Goal: Transaction & Acquisition: Purchase product/service

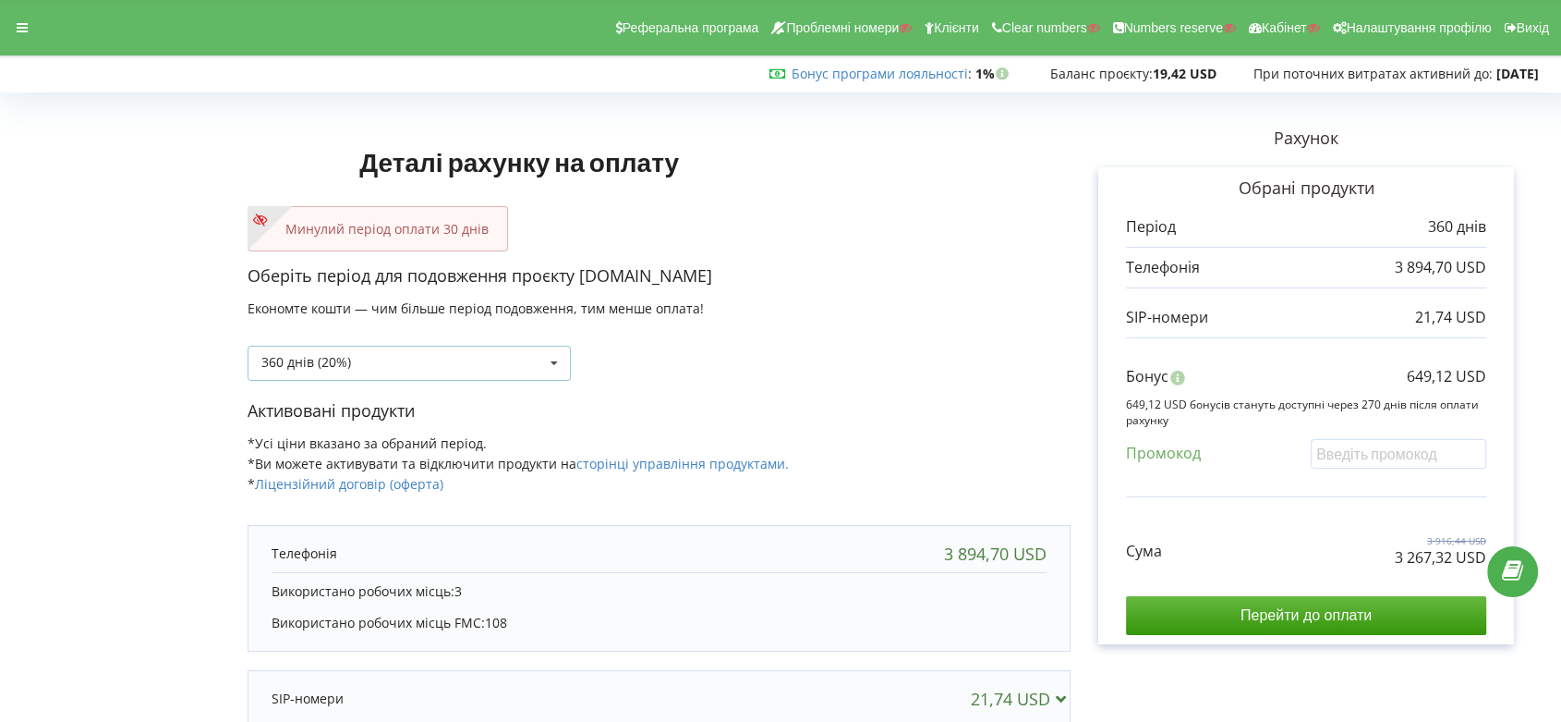
click at [555, 356] on icon at bounding box center [554, 363] width 28 height 34
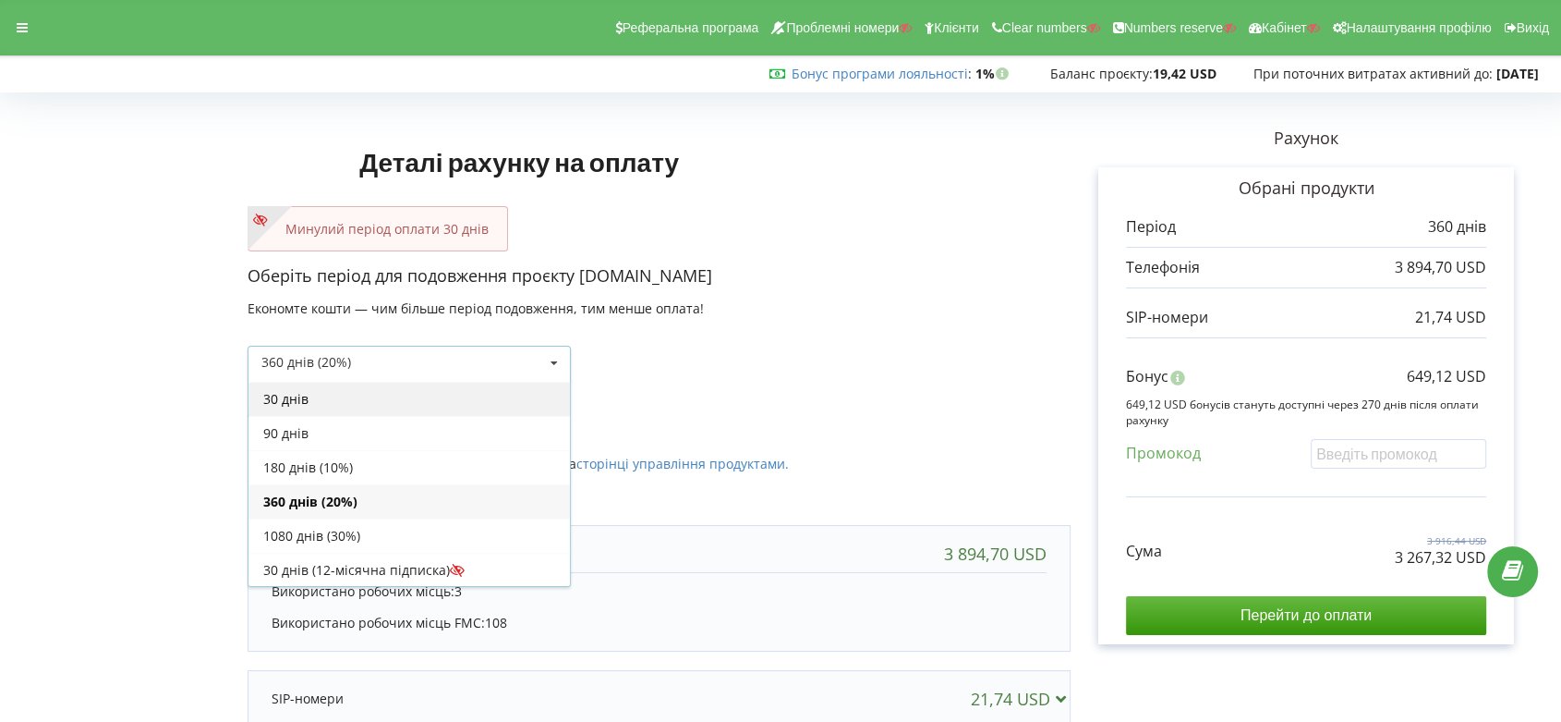
click at [519, 390] on div "30 днів" at bounding box center [410, 399] width 322 height 34
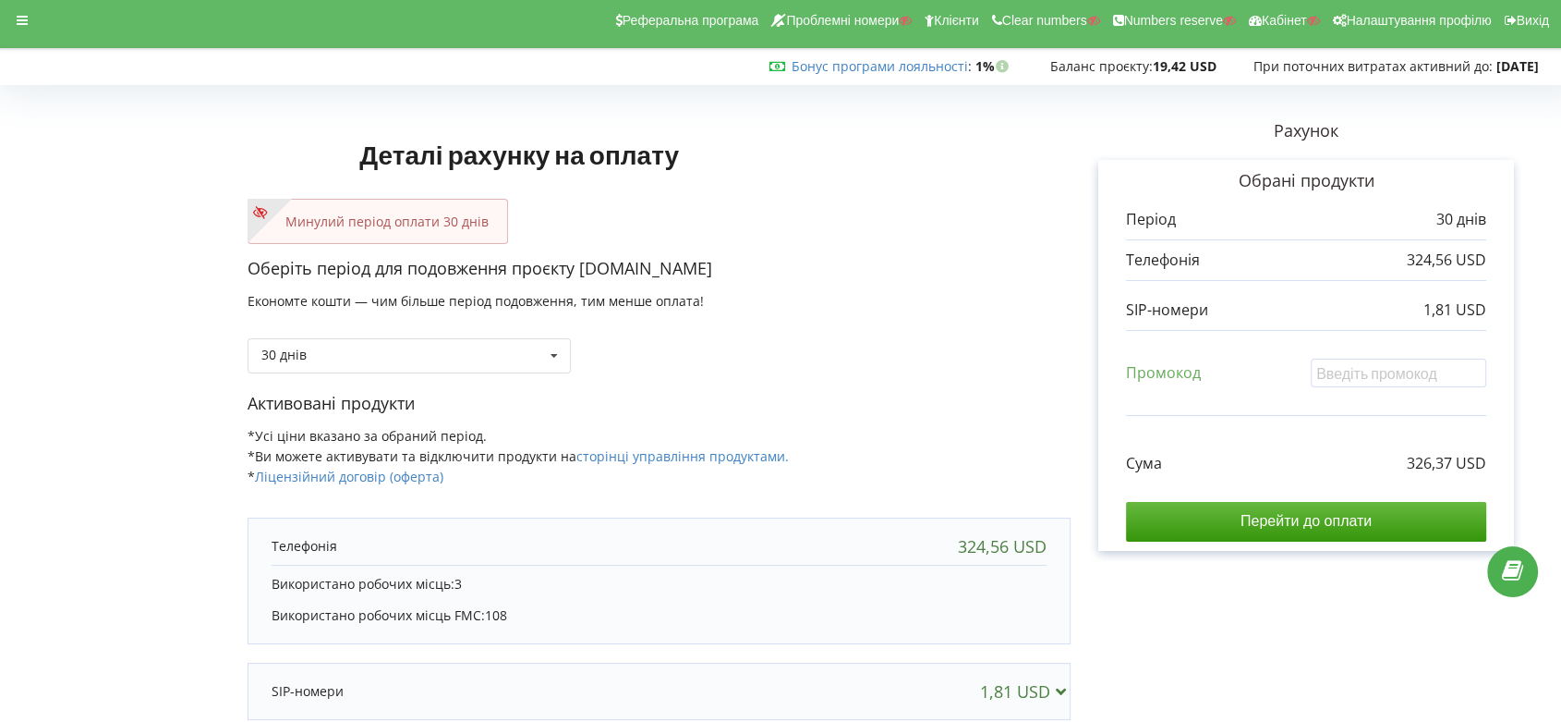
scroll to position [0, 0]
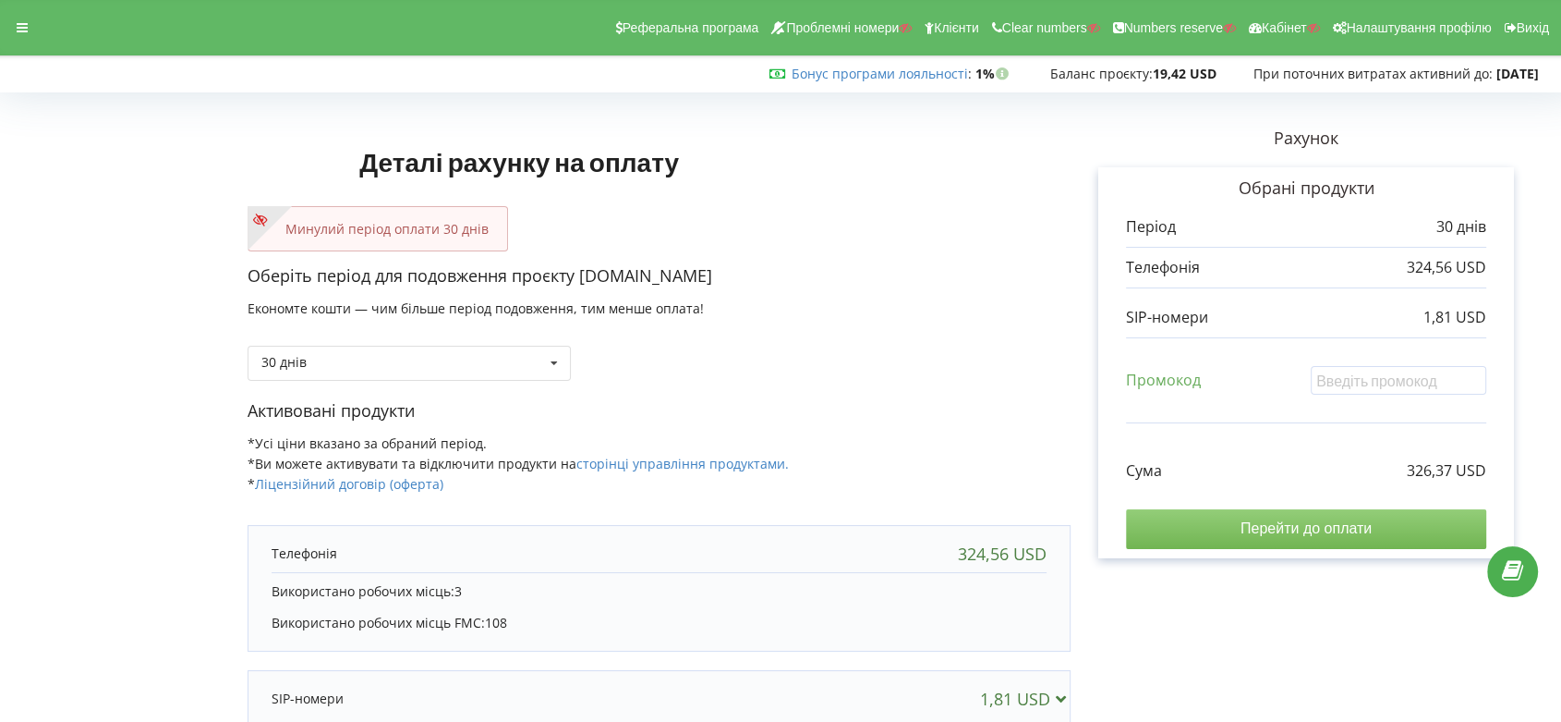
click at [1339, 530] on input "Перейти до оплати" at bounding box center [1306, 528] width 360 height 39
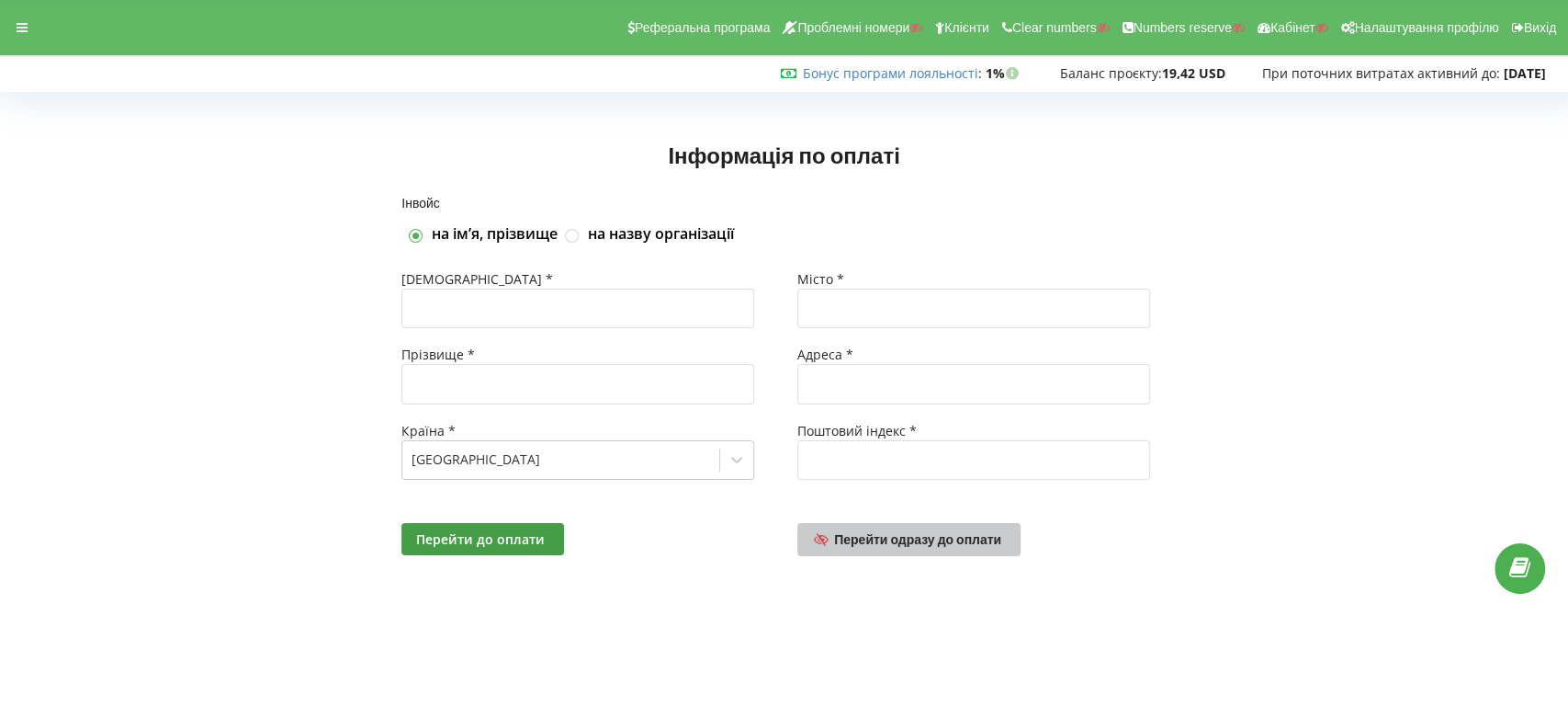
click at [904, 534] on span "Перейти одразу до оплати" at bounding box center [918, 539] width 167 height 16
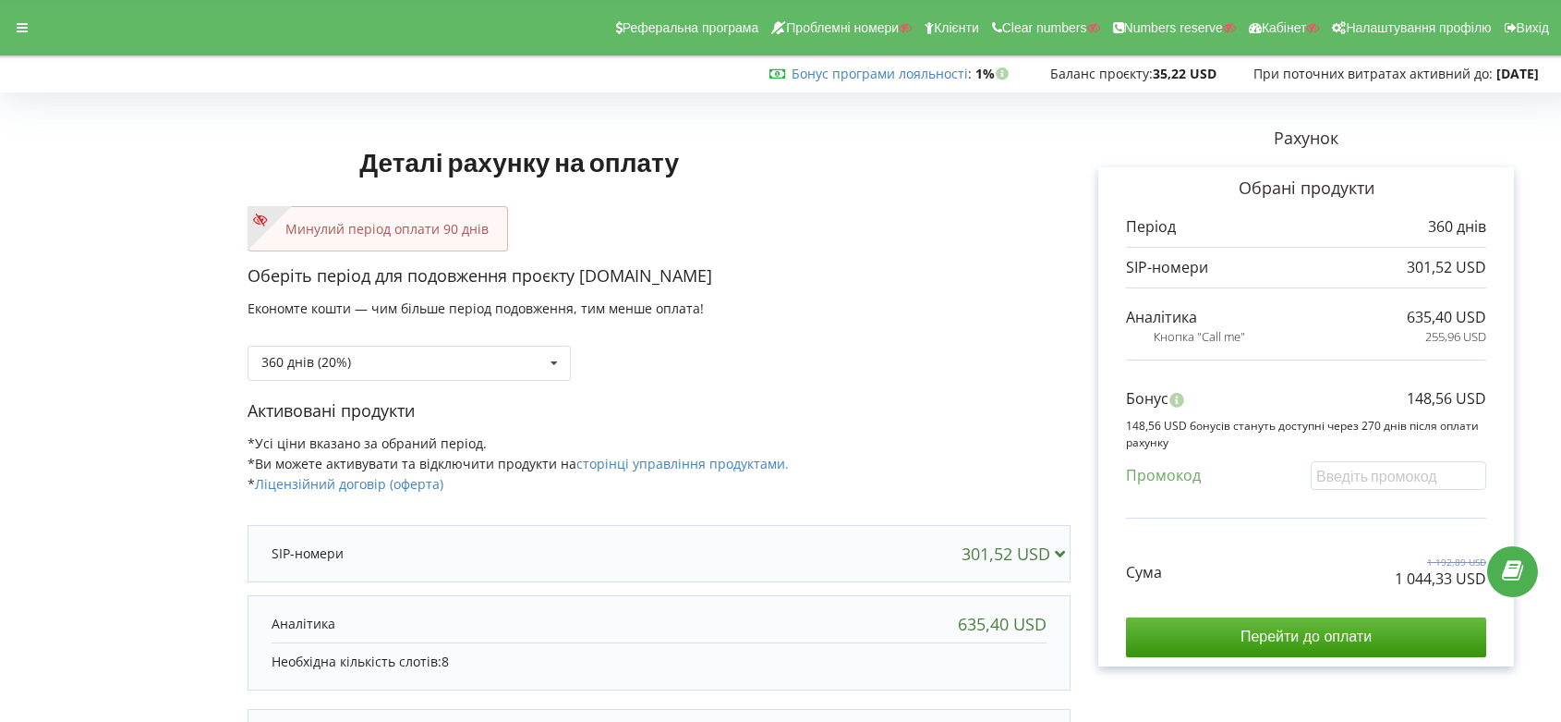
click at [552, 360] on icon at bounding box center [554, 363] width 28 height 34
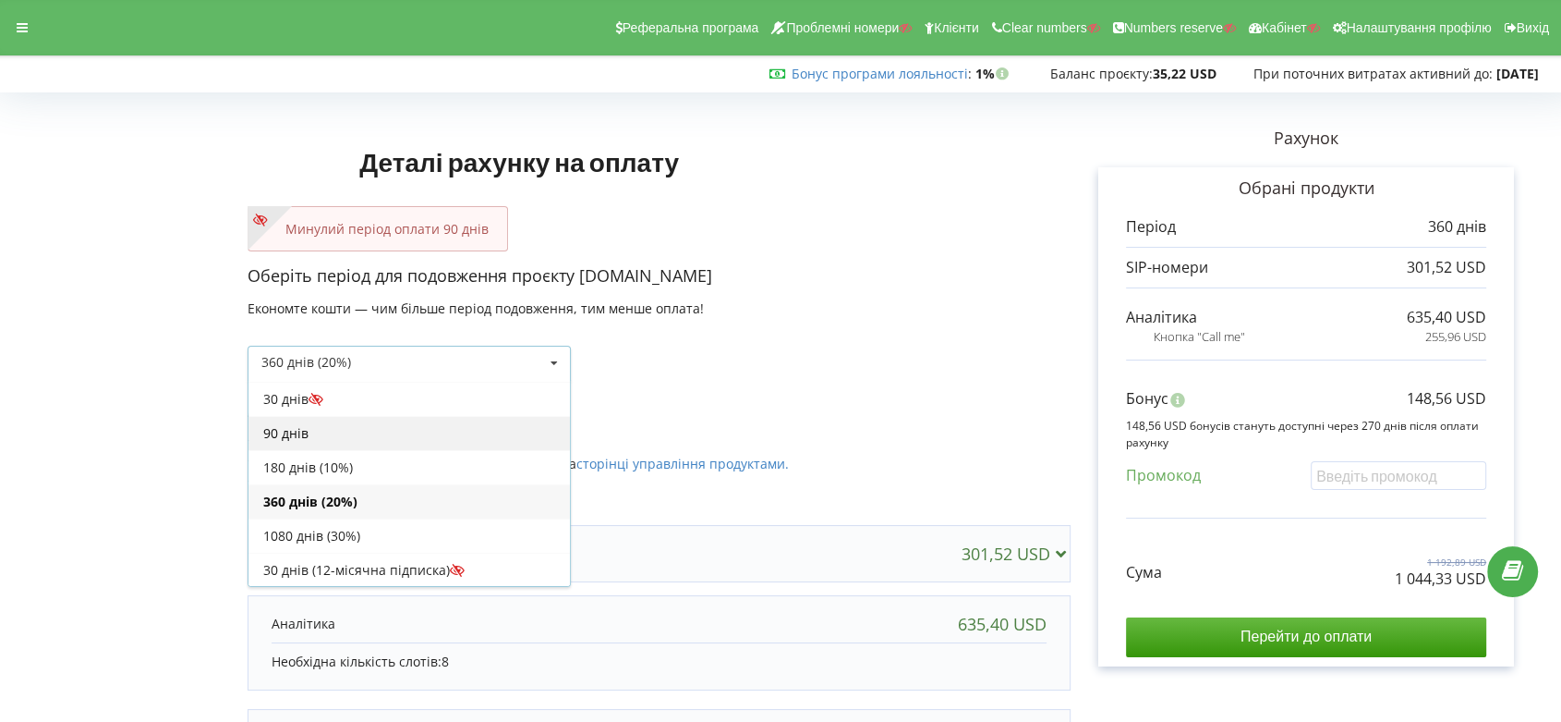
click at [510, 426] on div "90 днів" at bounding box center [410, 433] width 322 height 34
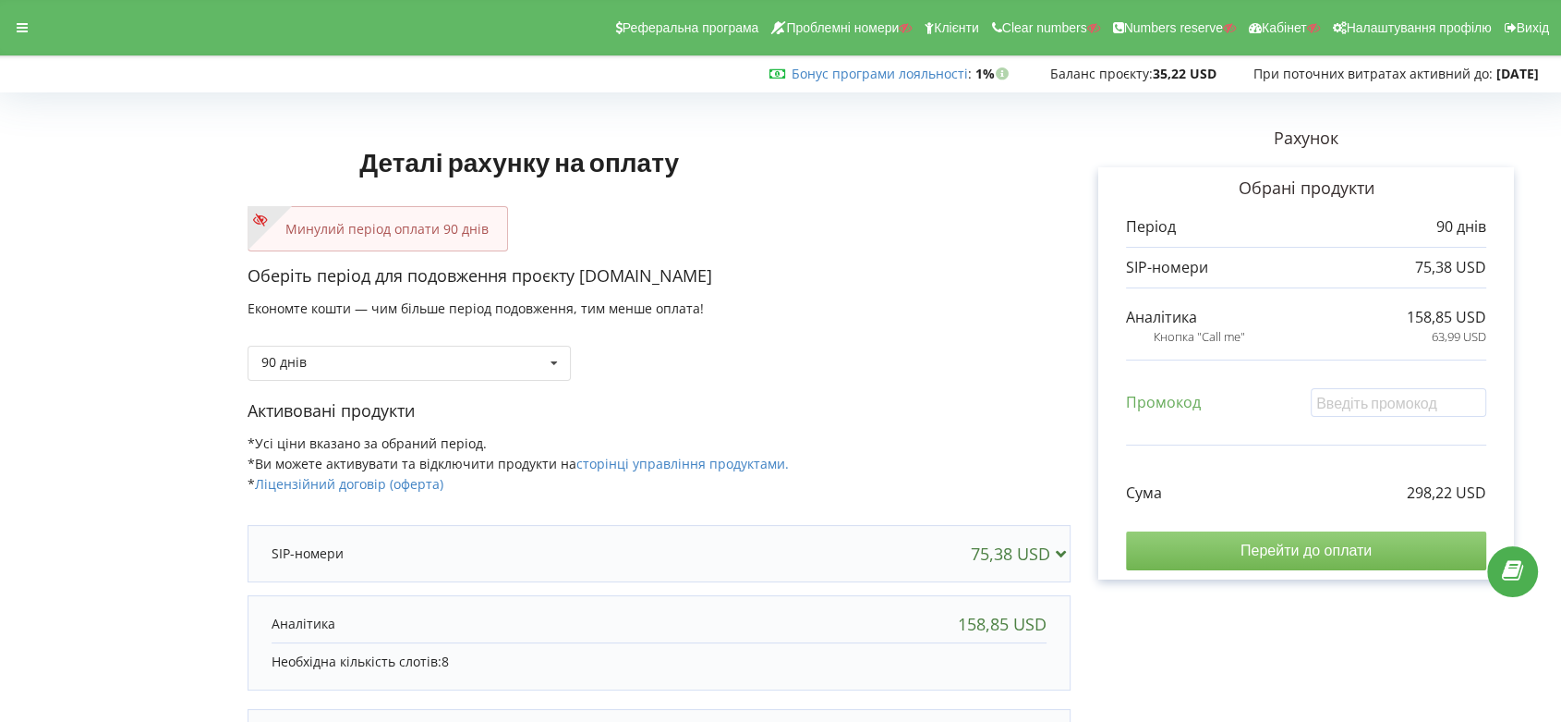
click at [1320, 541] on input "Перейти до оплати" at bounding box center [1306, 550] width 360 height 39
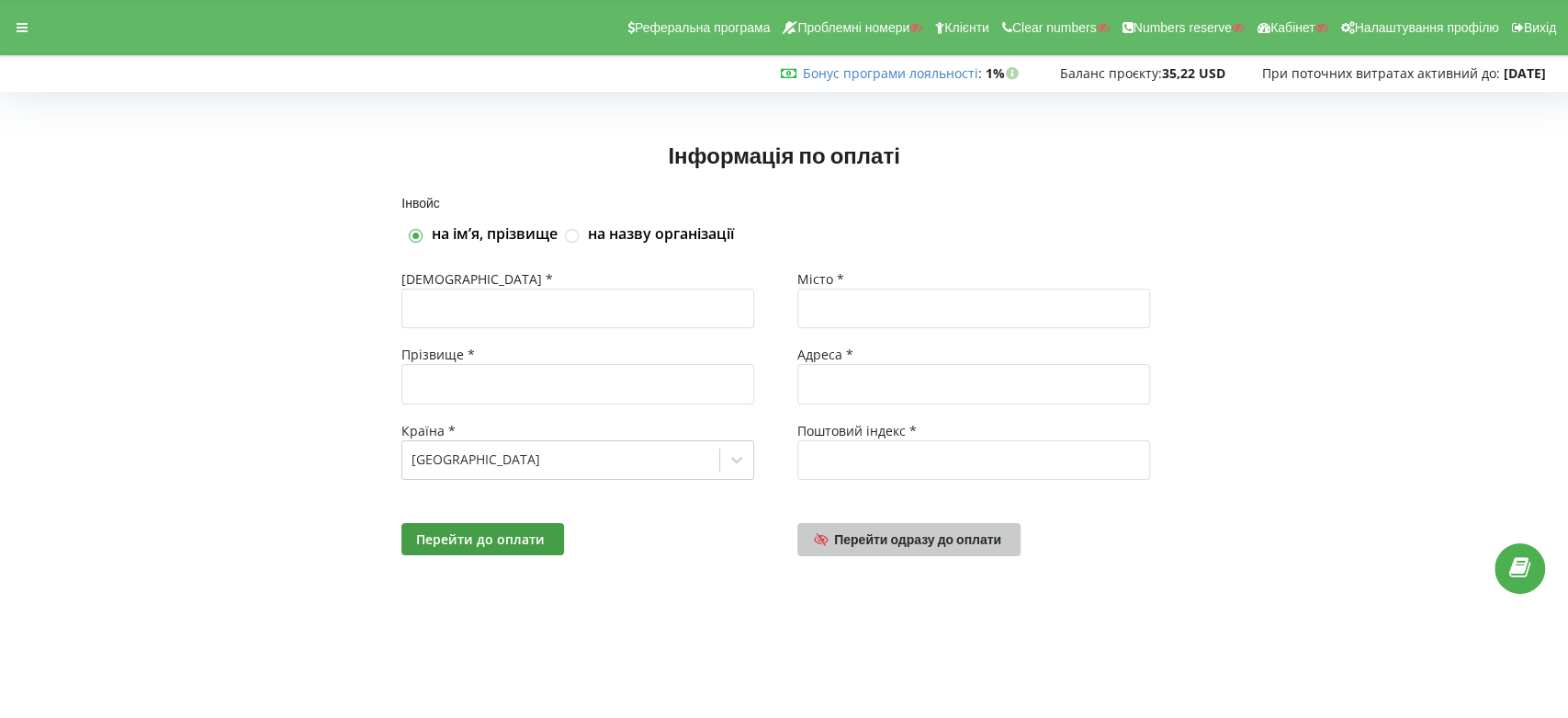
drag, startPoint x: 959, startPoint y: 537, endPoint x: 1272, endPoint y: 516, distance: 313.7
click at [960, 537] on span "Перейти одразу до оплати" at bounding box center [918, 539] width 167 height 16
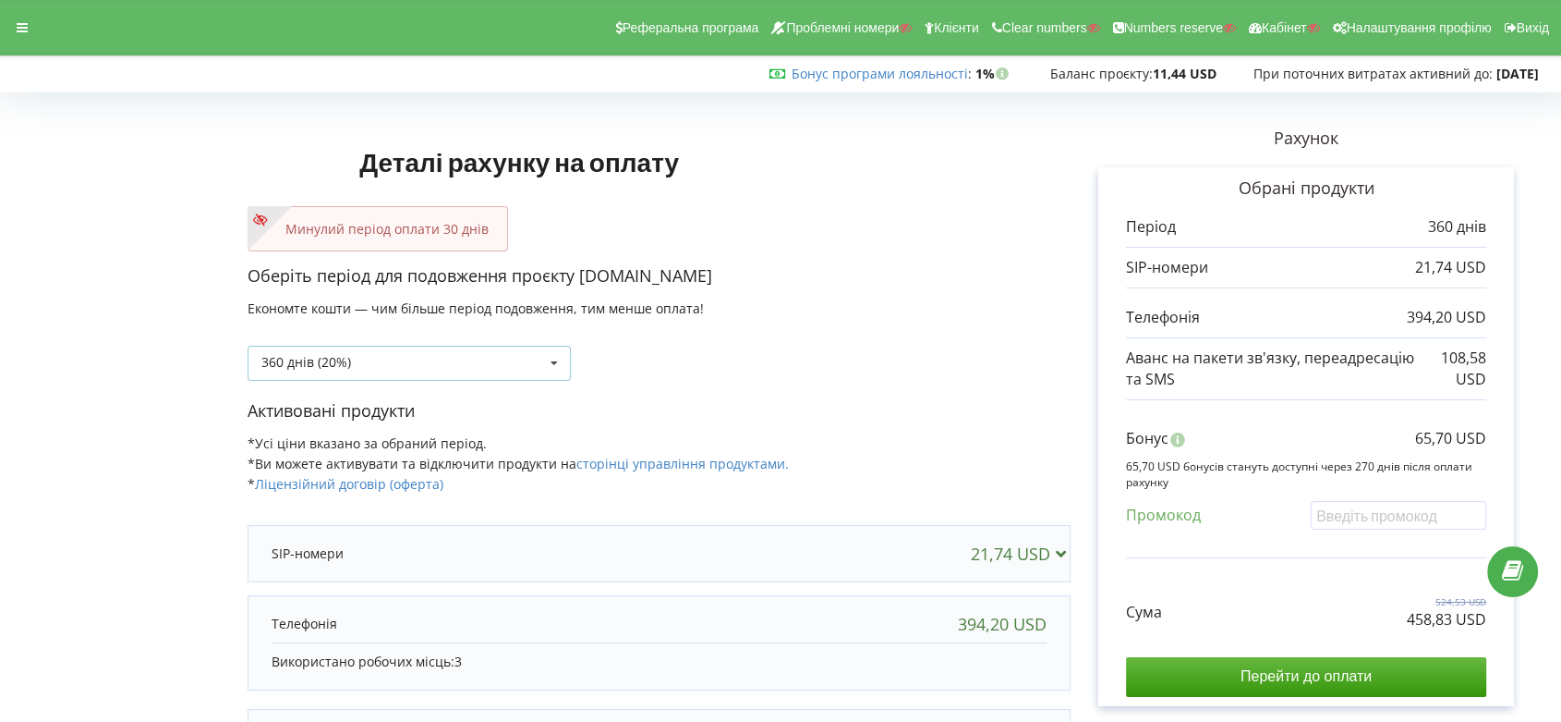
click at [558, 365] on icon at bounding box center [554, 363] width 28 height 34
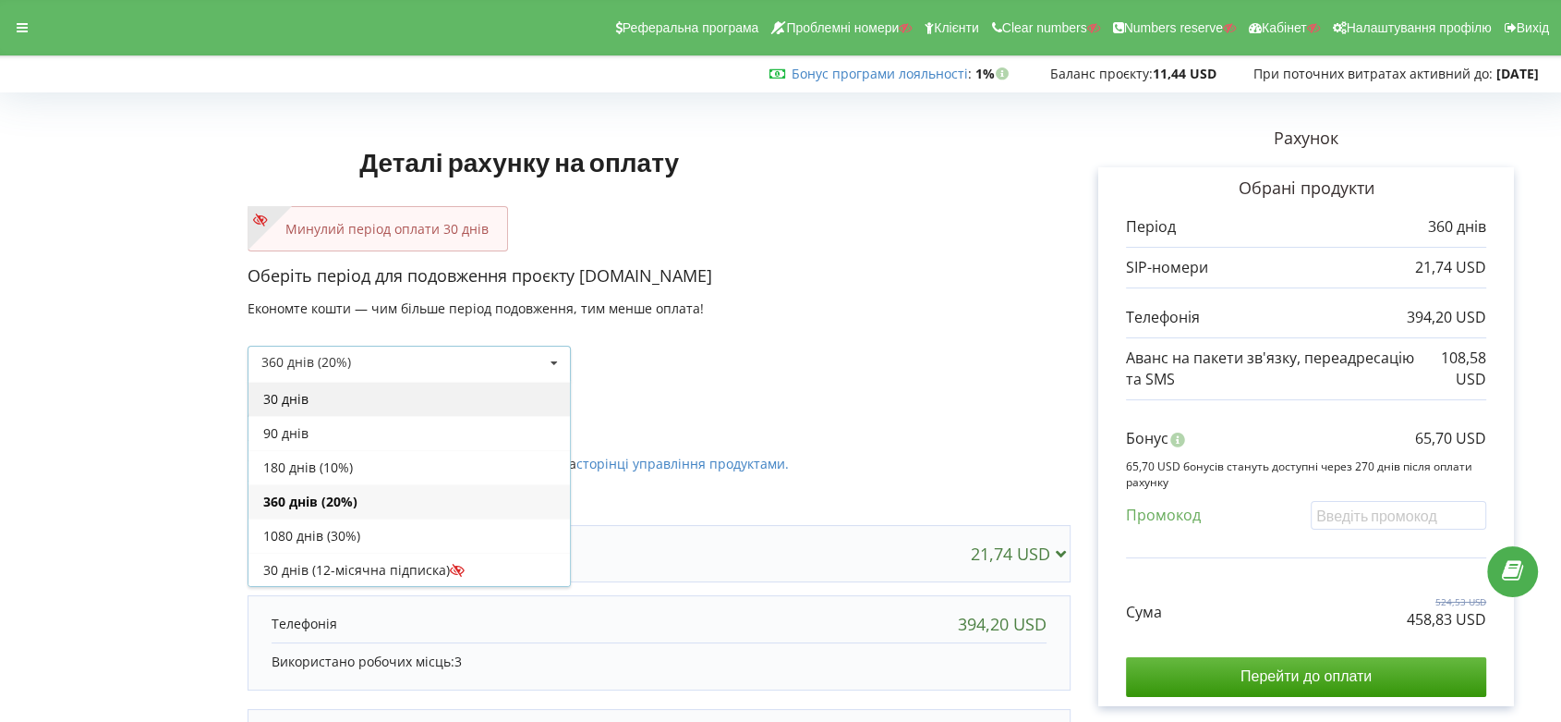
click at [513, 395] on div "30 днів" at bounding box center [410, 399] width 322 height 34
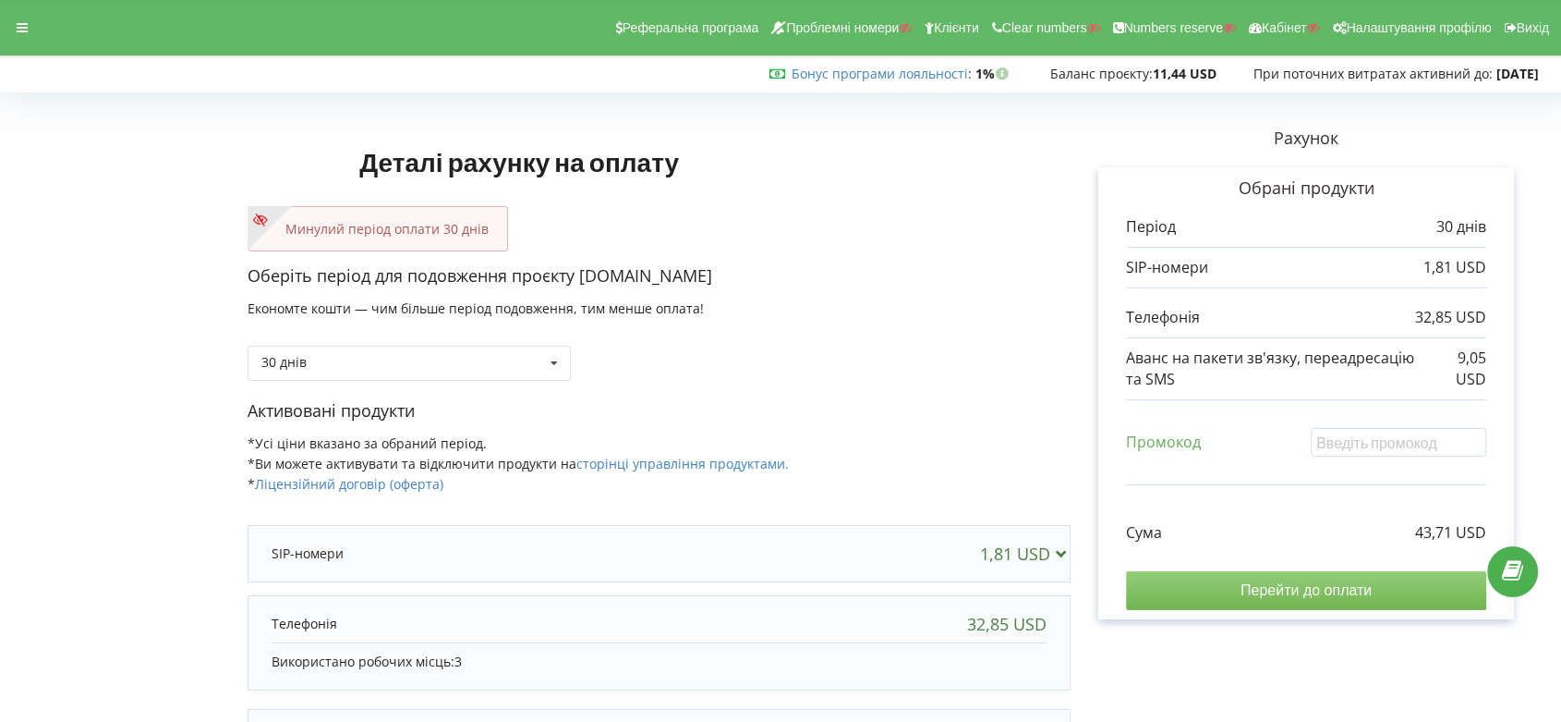
click at [1317, 588] on input "Перейти до оплати" at bounding box center [1306, 590] width 360 height 39
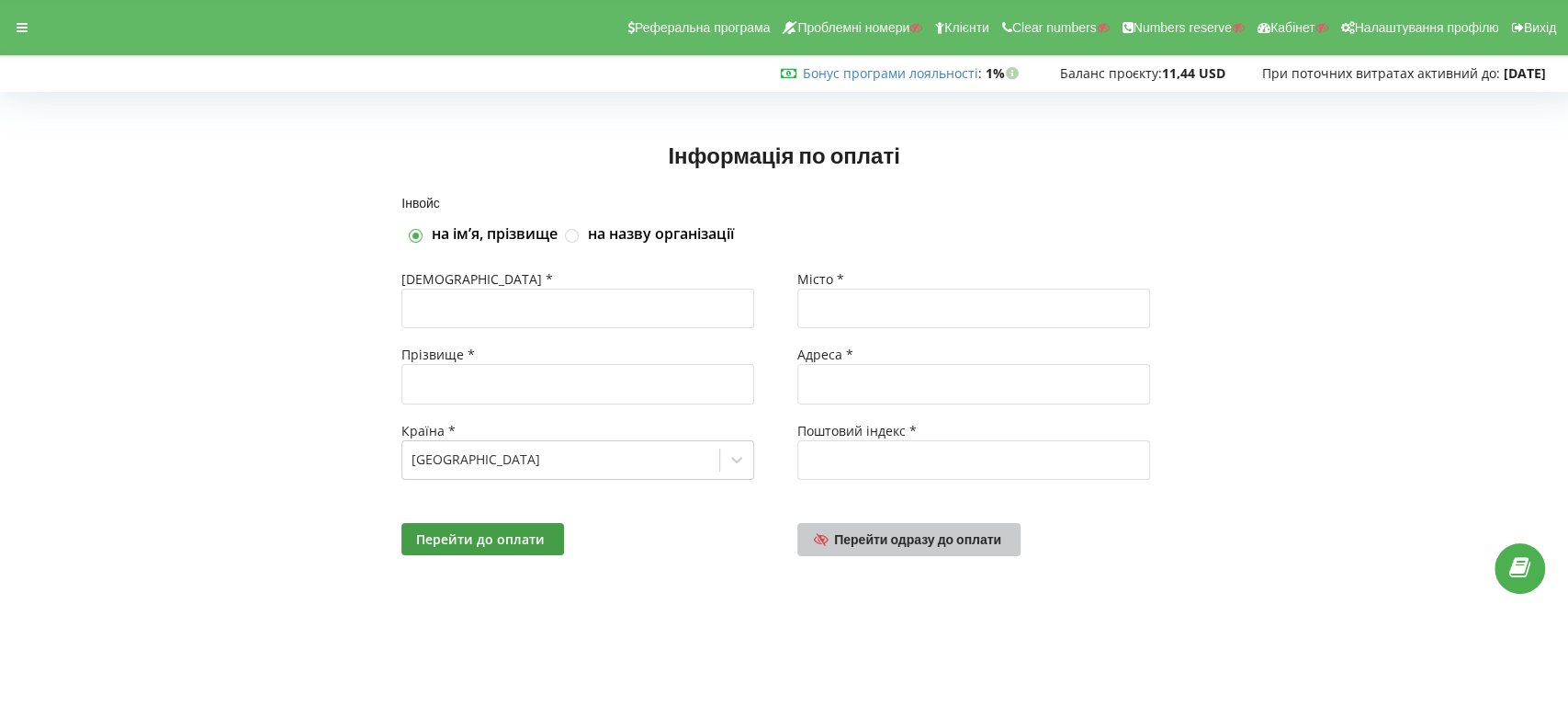
click at [941, 540] on span "Перейти одразу до оплати" at bounding box center [918, 539] width 167 height 16
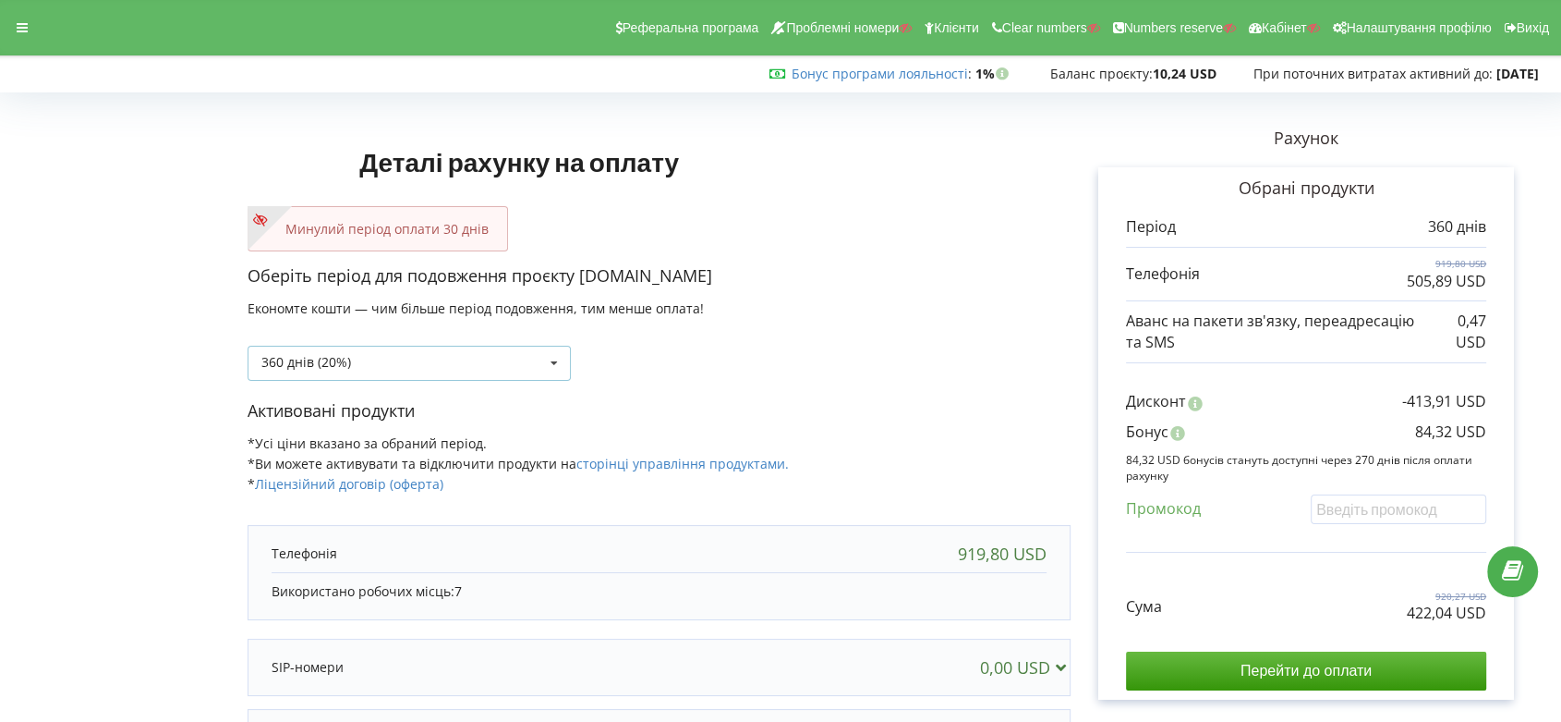
click at [550, 361] on icon at bounding box center [554, 363] width 28 height 34
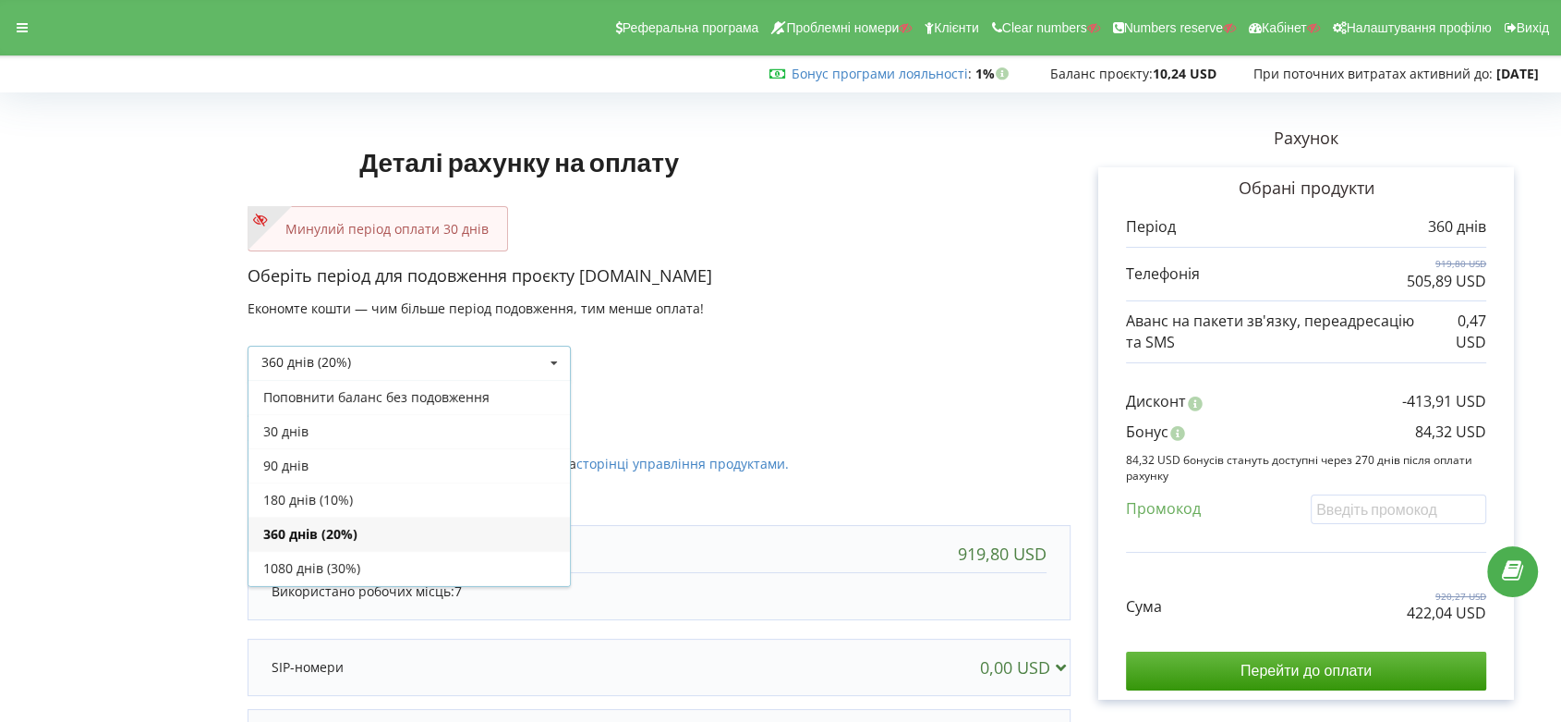
scroll to position [32, 0]
click at [502, 406] on div "30 днів" at bounding box center [410, 399] width 322 height 34
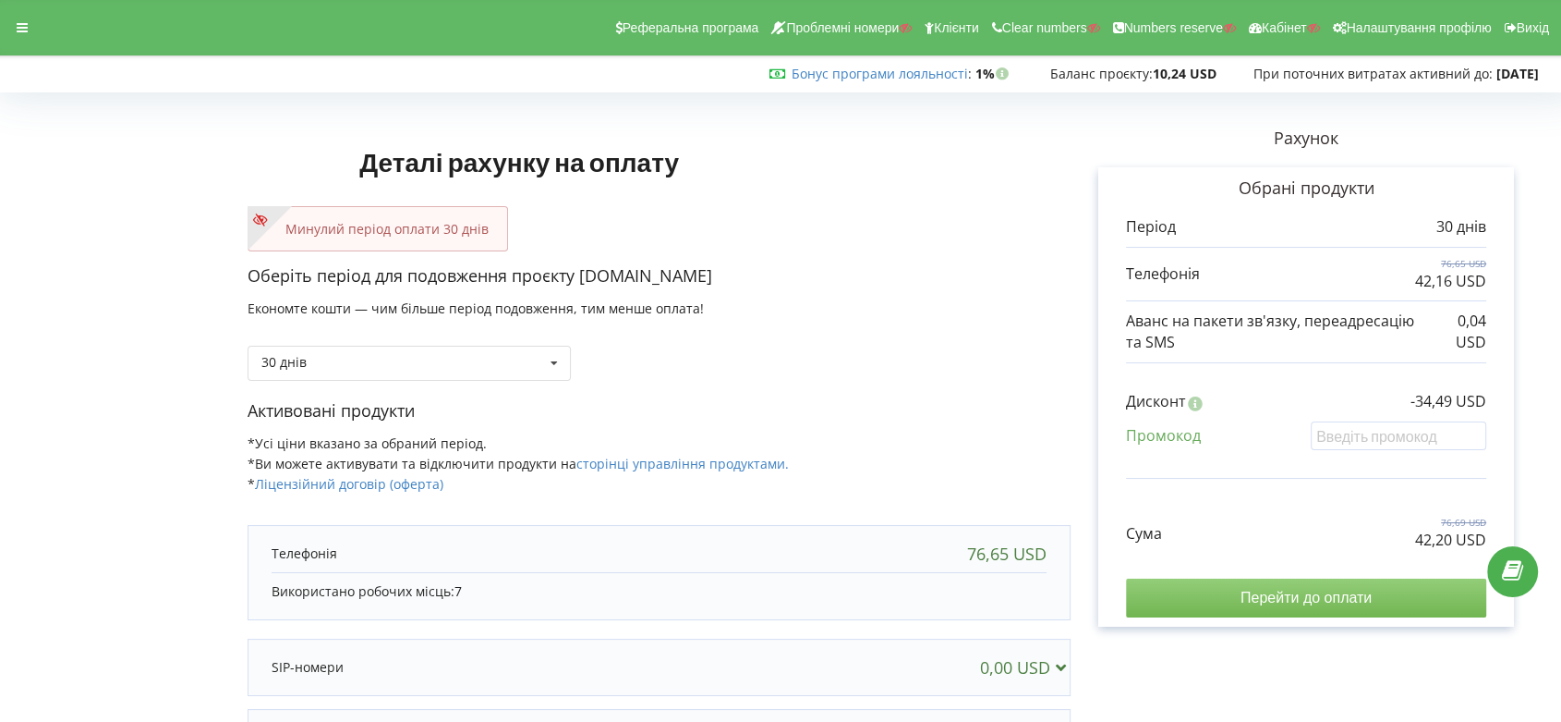
click at [1331, 592] on input "Перейти до оплати" at bounding box center [1306, 597] width 360 height 39
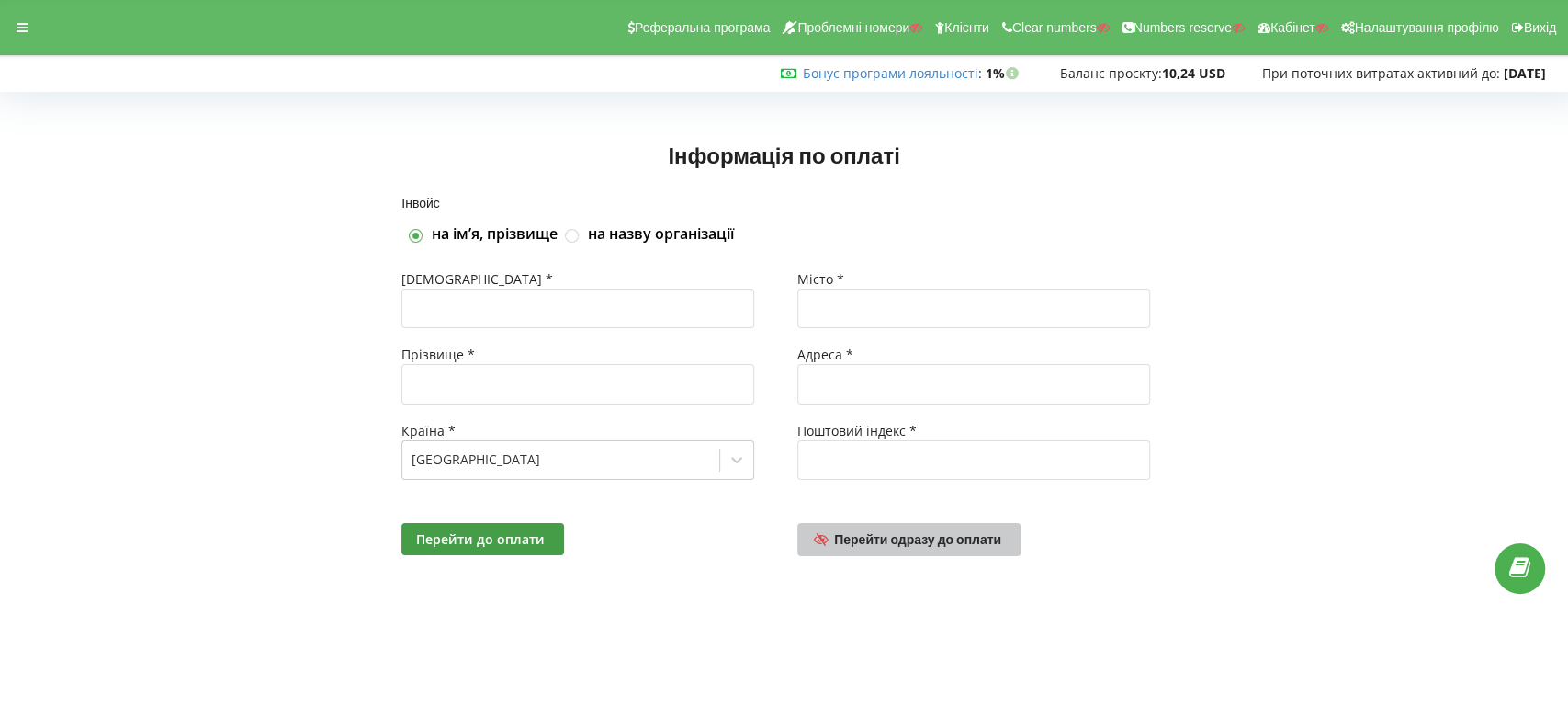
click at [919, 538] on span "Перейти одразу до оплати" at bounding box center [918, 539] width 167 height 16
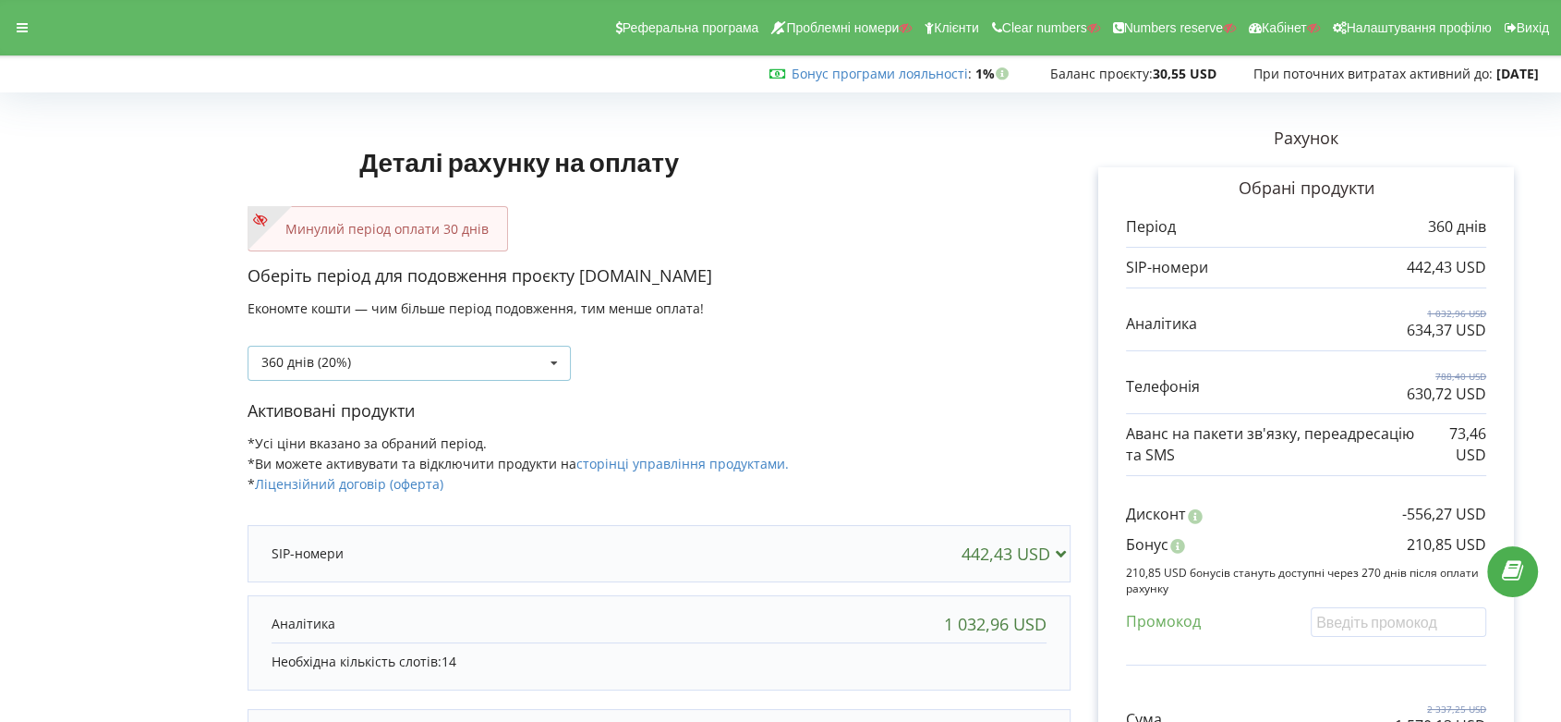
click at [556, 360] on icon at bounding box center [554, 363] width 28 height 34
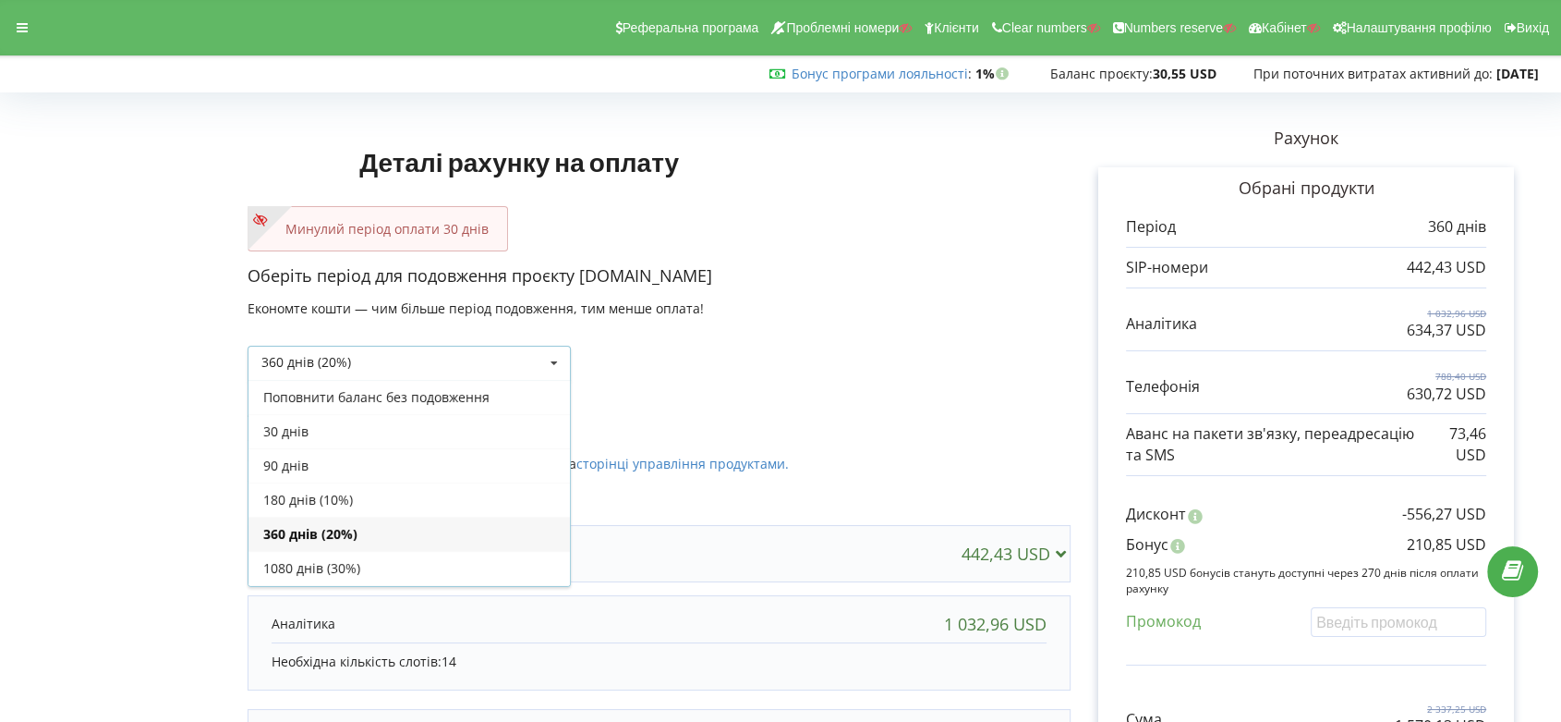
scroll to position [32, 0]
click at [506, 402] on div "30 днів" at bounding box center [410, 399] width 322 height 34
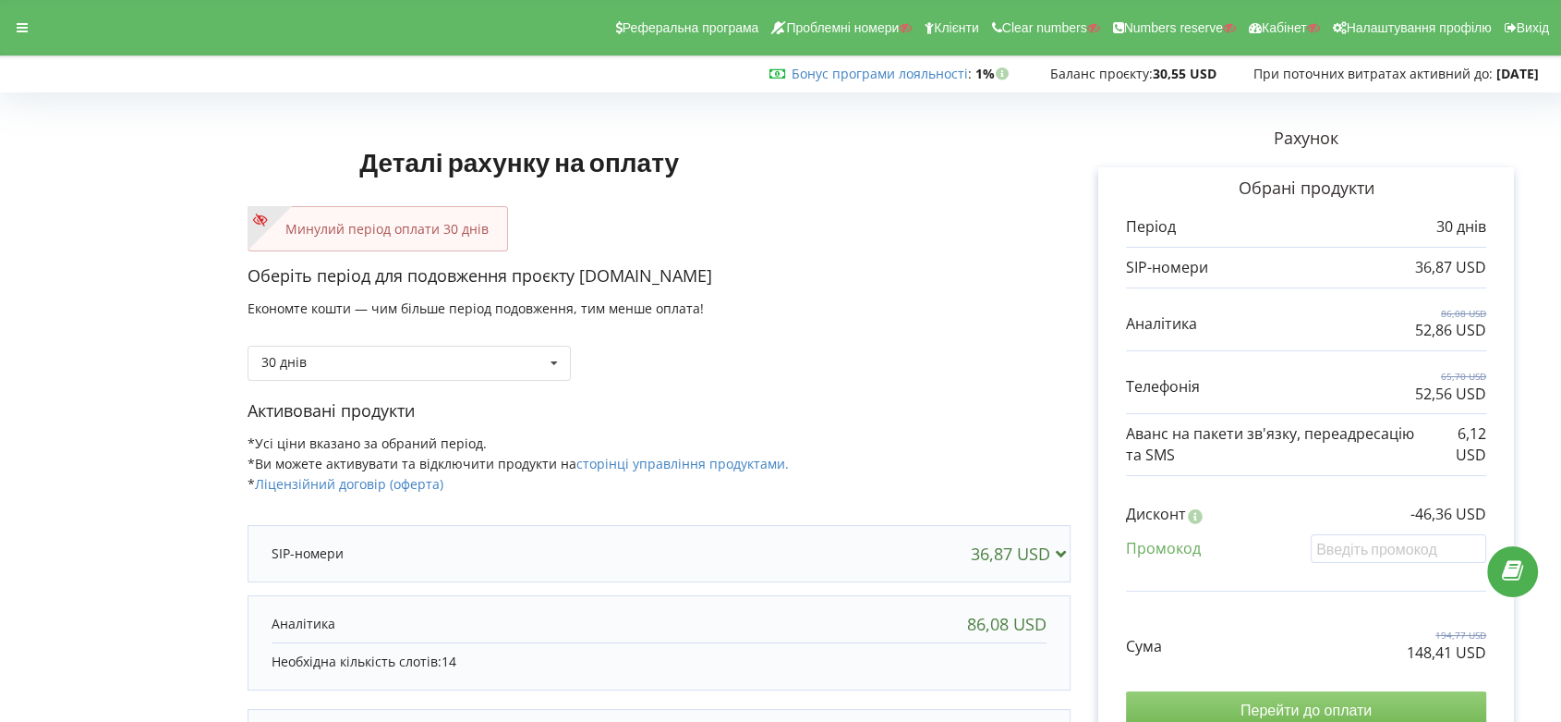
click at [1347, 703] on input "Перейти до оплати" at bounding box center [1306, 710] width 360 height 39
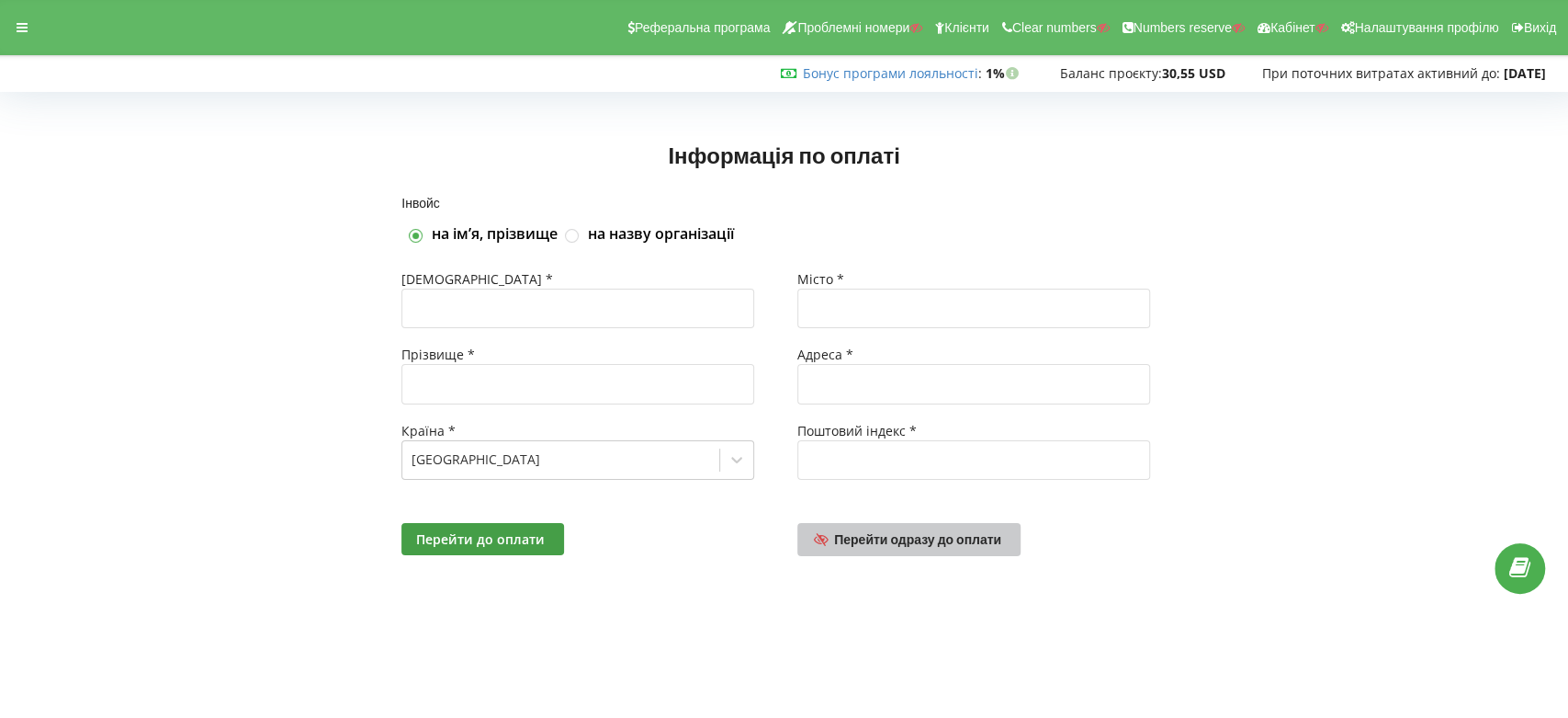
click at [934, 537] on span "Перейти одразу до оплати" at bounding box center [918, 539] width 167 height 16
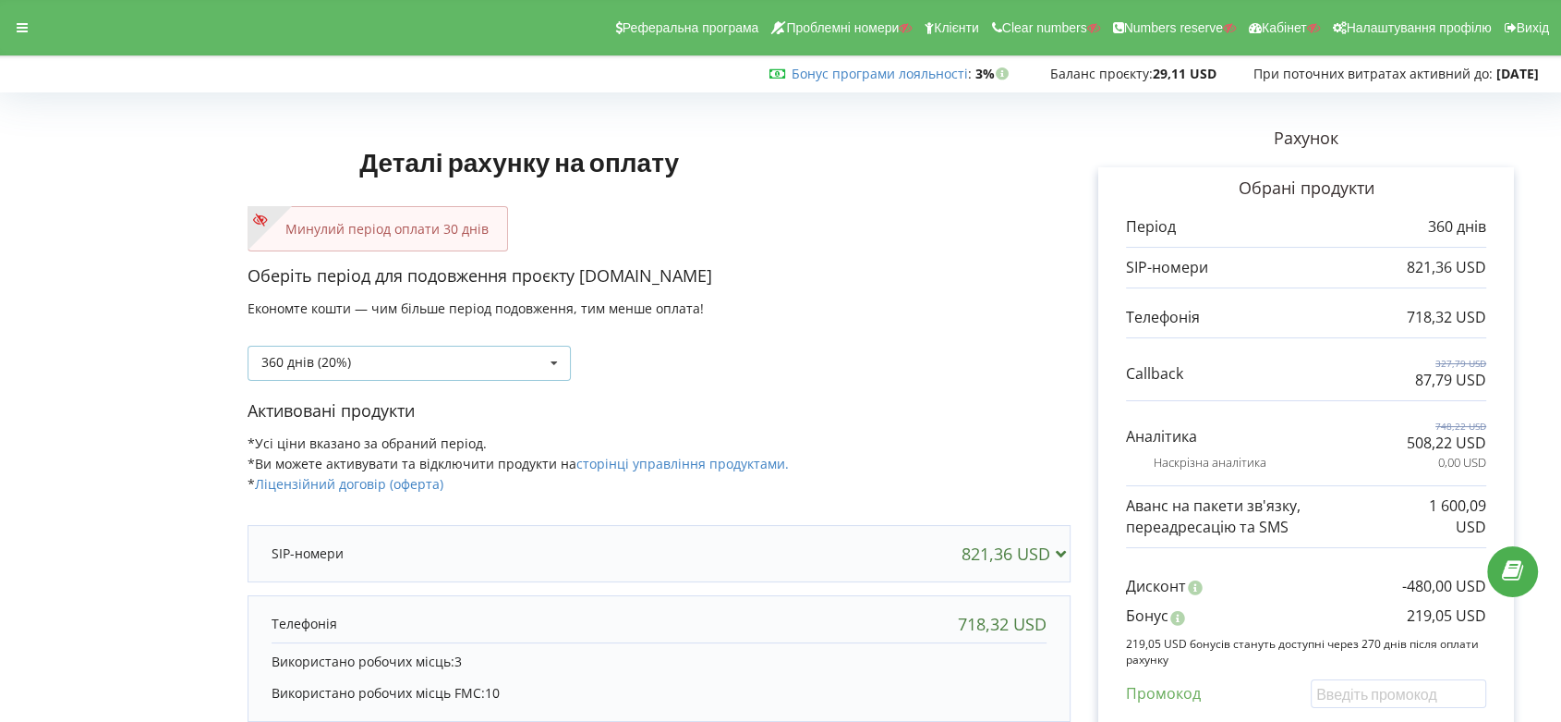
click at [556, 359] on icon at bounding box center [554, 363] width 28 height 34
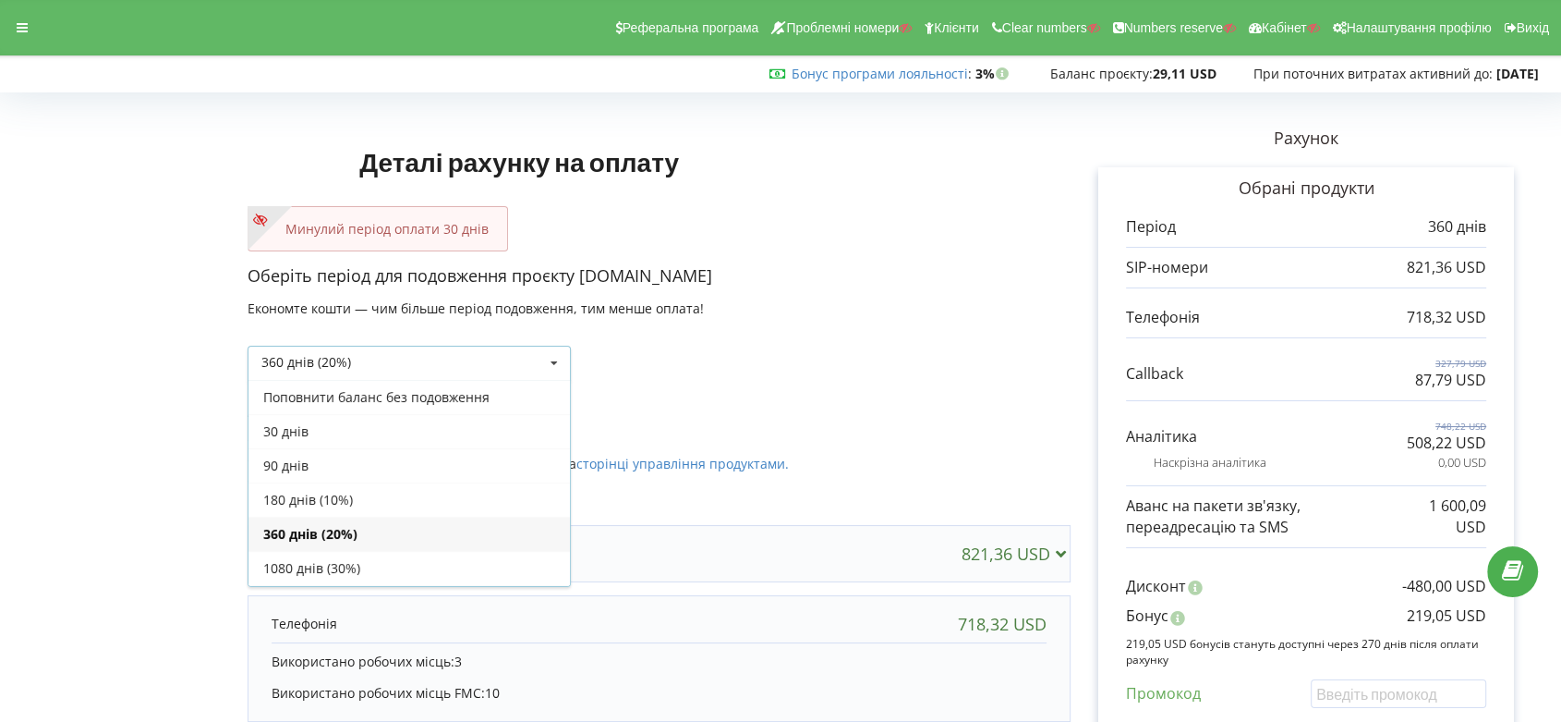
scroll to position [32, 0]
click at [514, 388] on div "30 днів" at bounding box center [410, 399] width 322 height 34
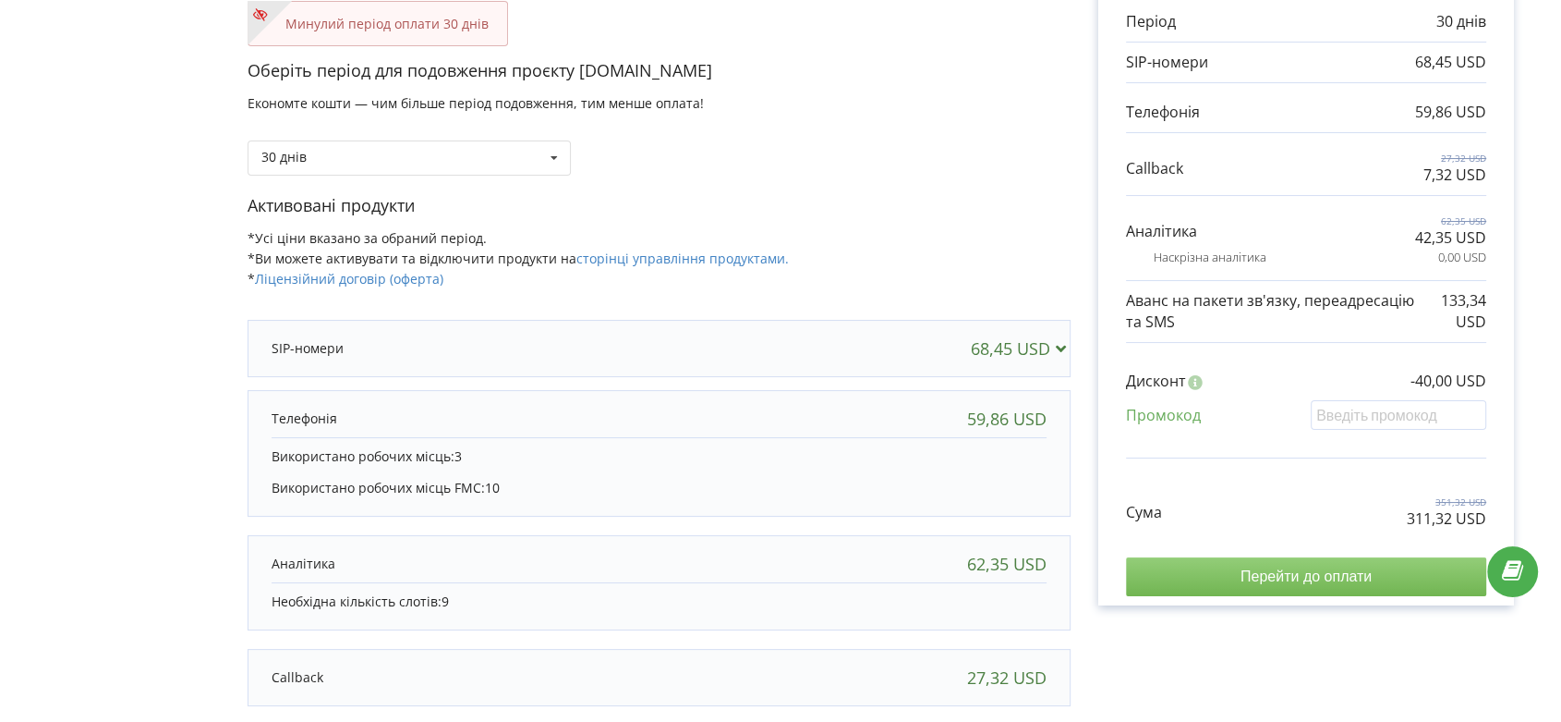
scroll to position [308, 0]
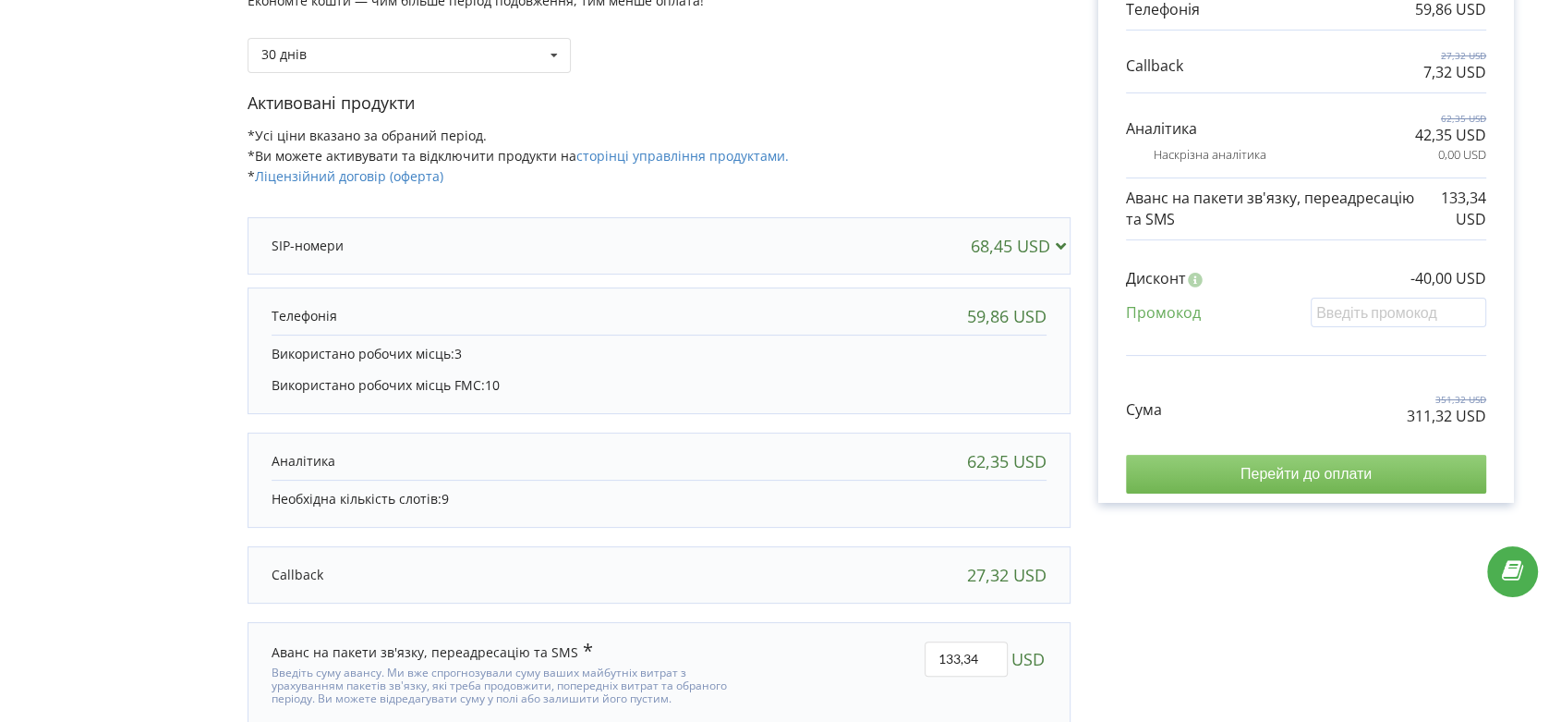
click at [1317, 480] on input "Перейти до оплати" at bounding box center [1306, 474] width 360 height 39
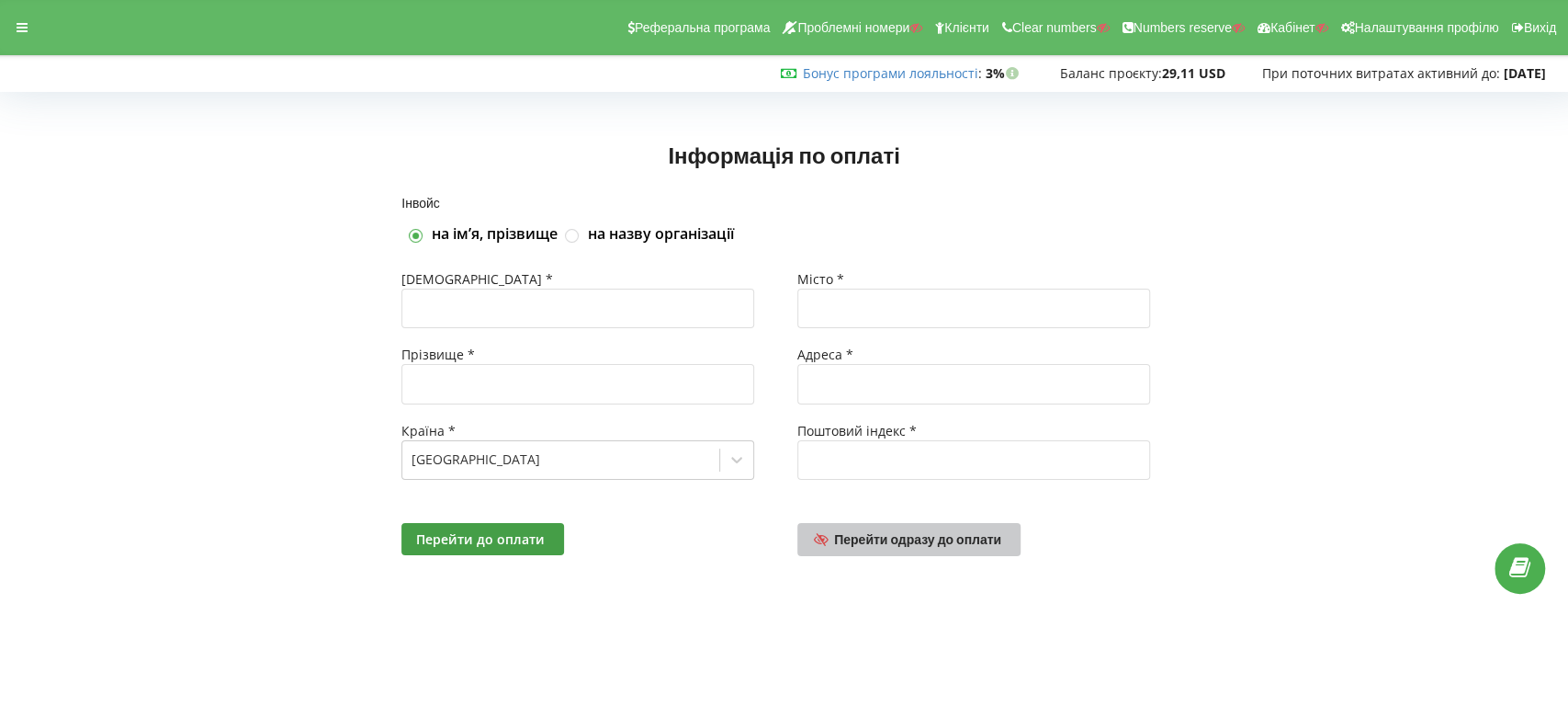
click at [934, 539] on span "Перейти одразу до оплати" at bounding box center [918, 539] width 167 height 16
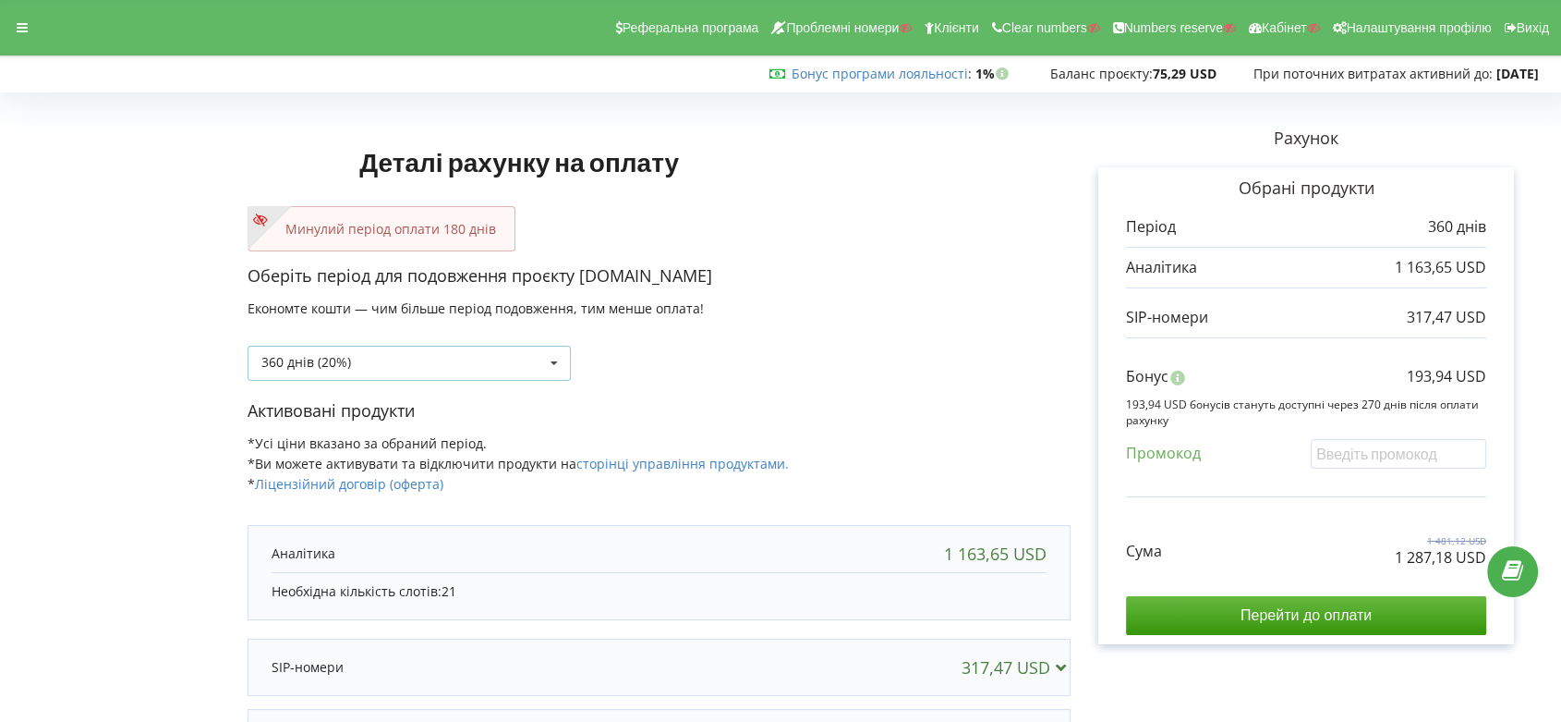
click at [555, 358] on icon at bounding box center [554, 363] width 28 height 34
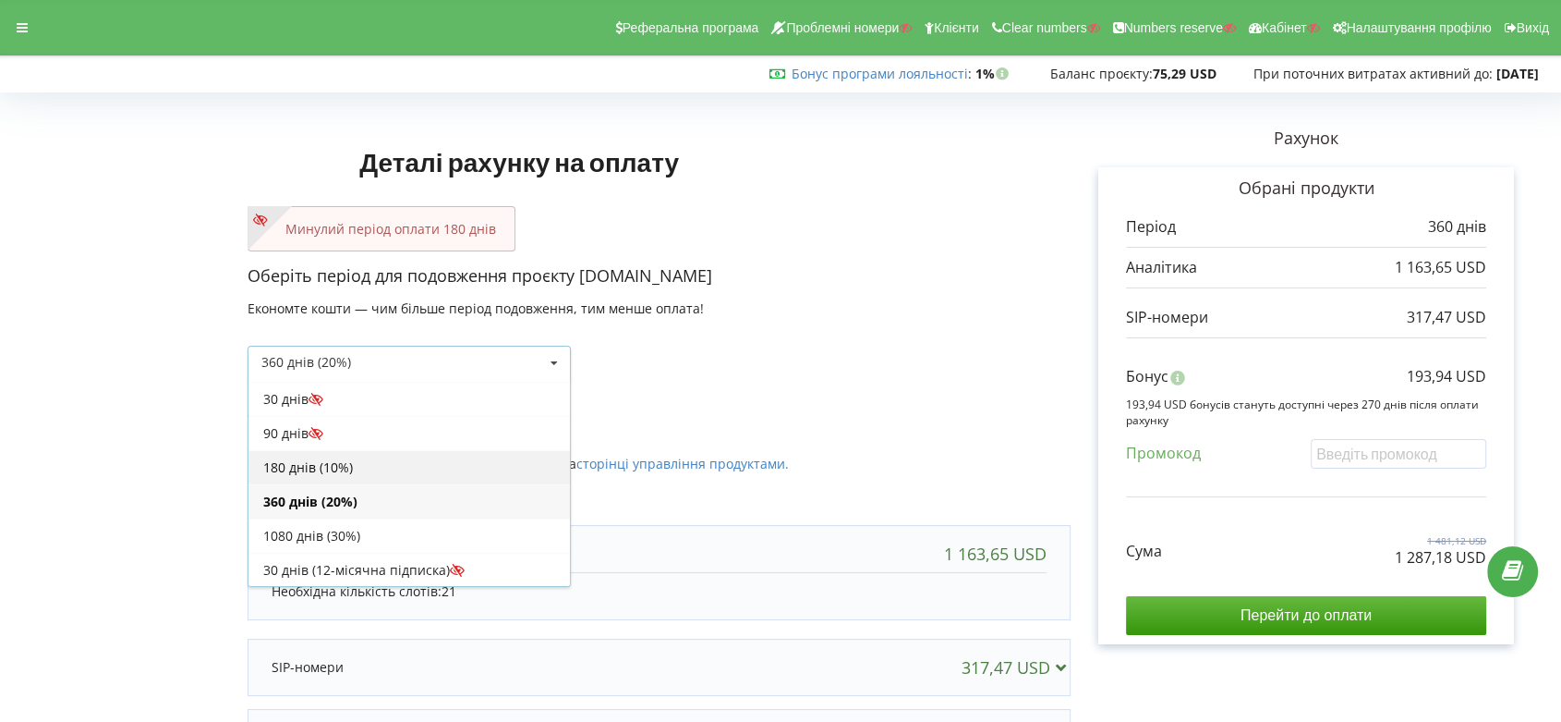
click at [471, 455] on div "180 днів (10%)" at bounding box center [410, 467] width 322 height 34
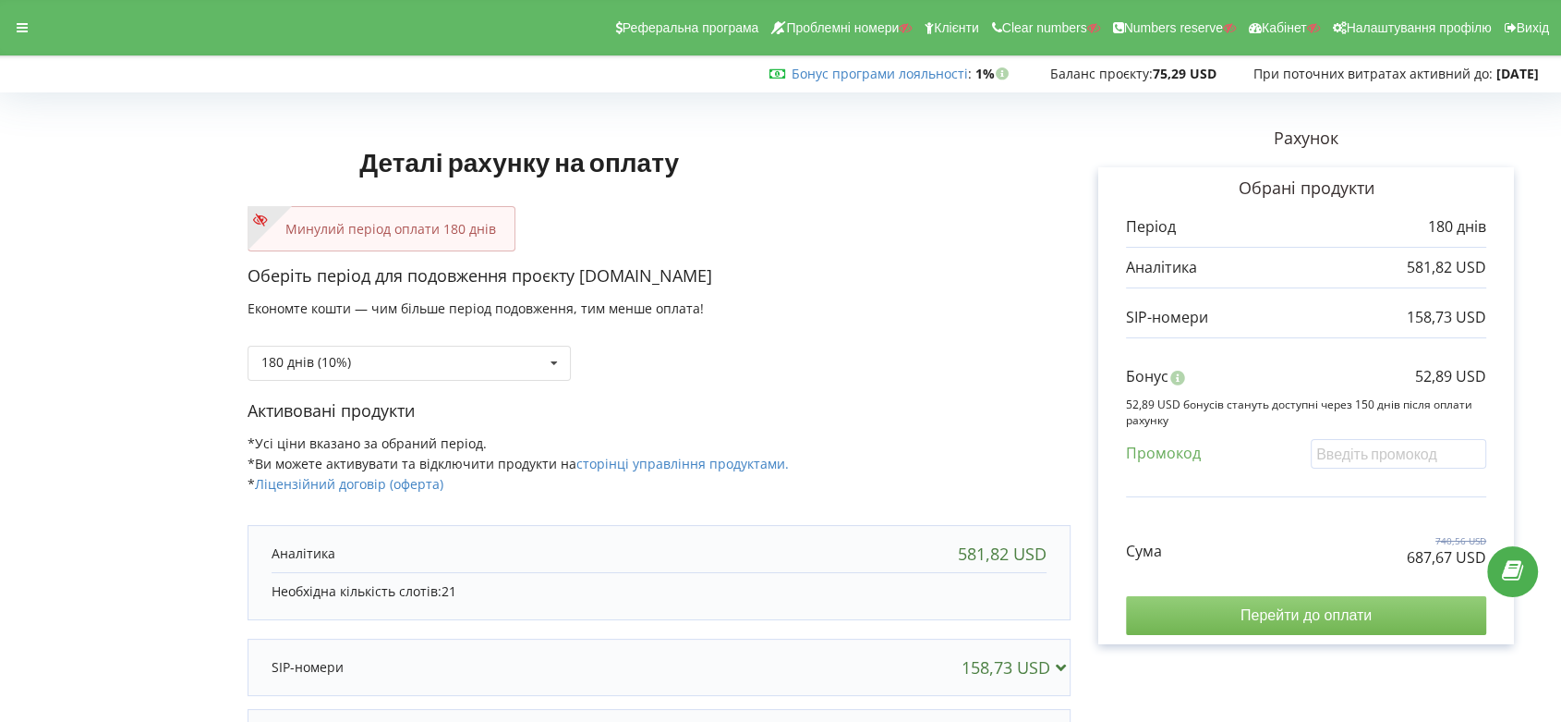
click at [1324, 606] on input "Перейти до оплати" at bounding box center [1306, 615] width 360 height 39
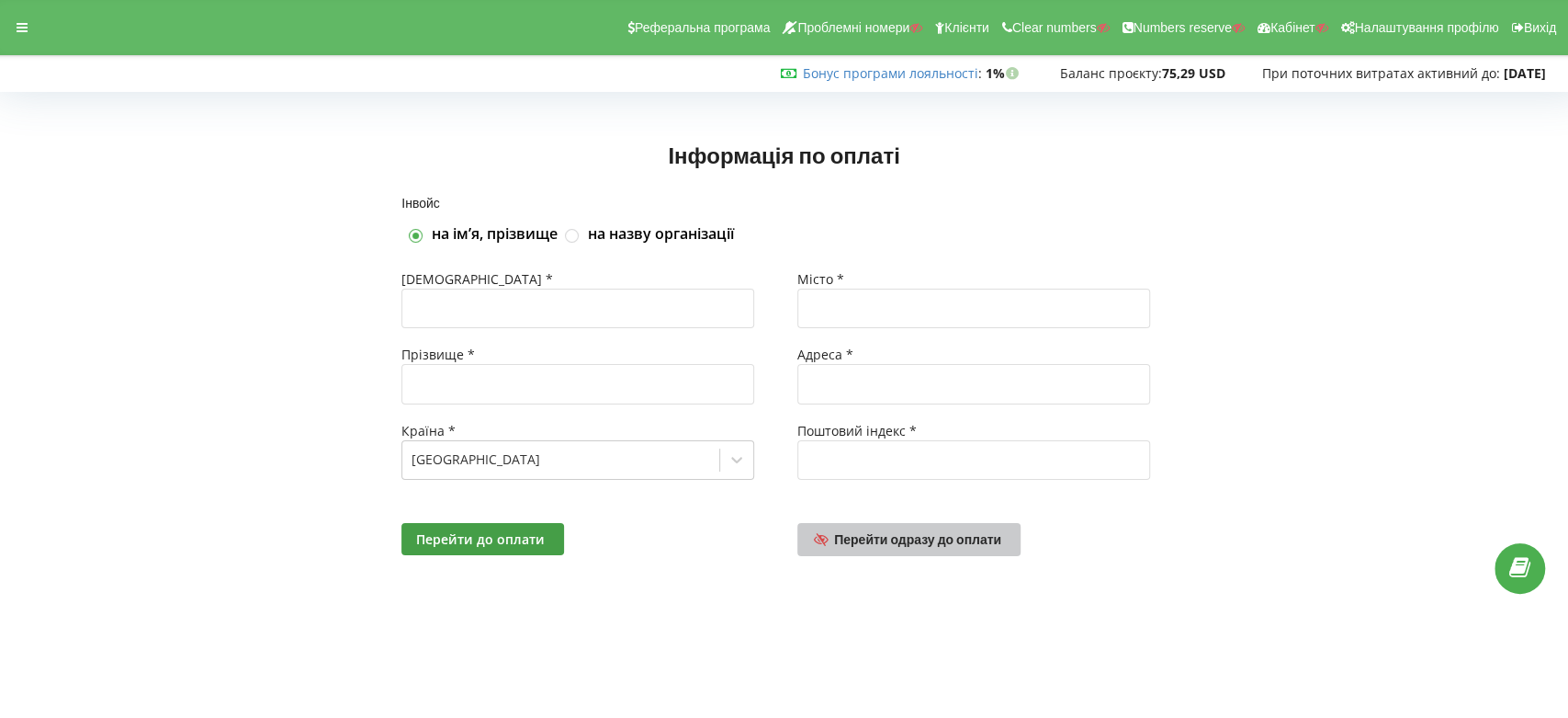
click at [957, 540] on span "Перейти одразу до оплати" at bounding box center [918, 539] width 167 height 16
